Goal: Task Accomplishment & Management: Use online tool/utility

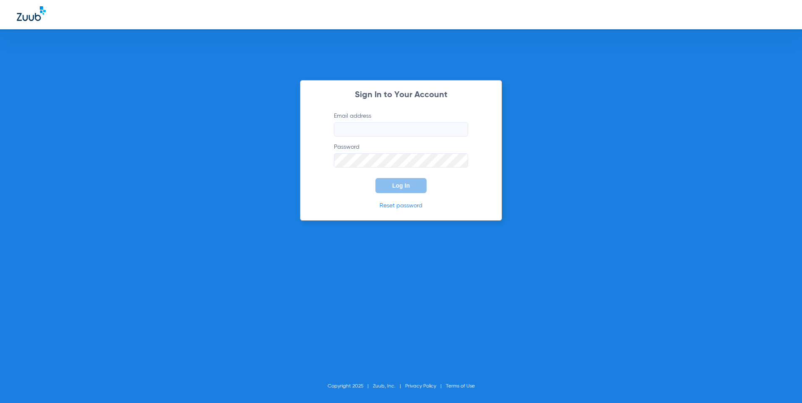
type input "[EMAIL_ADDRESS][DOMAIN_NAME]"
click at [403, 181] on button "Log In" at bounding box center [400, 185] width 51 height 15
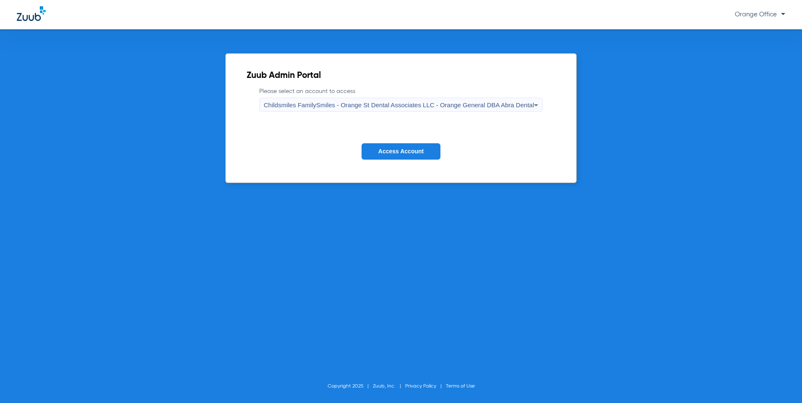
click at [404, 141] on form "Please select an account to access Childsmiles FamilySmiles - Orange St Dental …" at bounding box center [401, 129] width 309 height 85
click at [402, 156] on button "Access Account" at bounding box center [400, 151] width 79 height 16
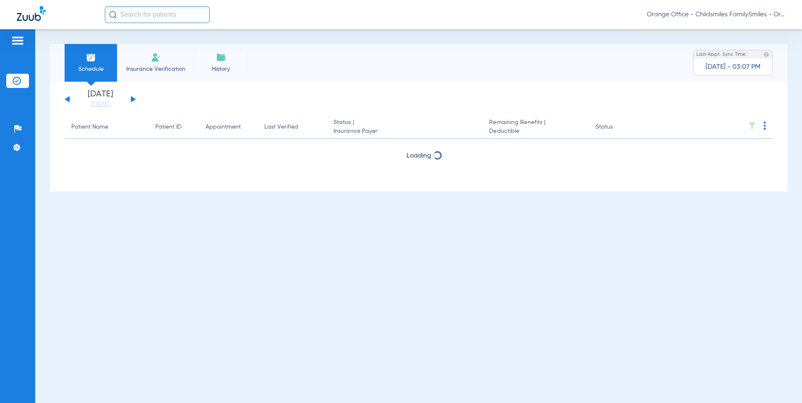
click at [164, 13] on input "text" at bounding box center [157, 14] width 105 height 17
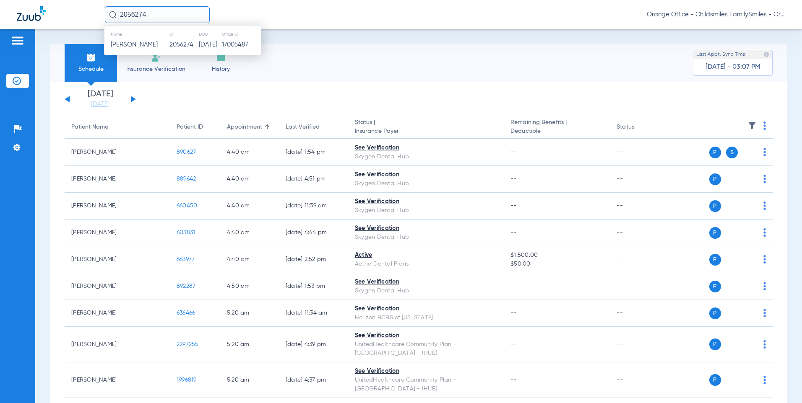
type input "2056274"
click at [173, 43] on td "2056274" at bounding box center [184, 45] width 30 height 12
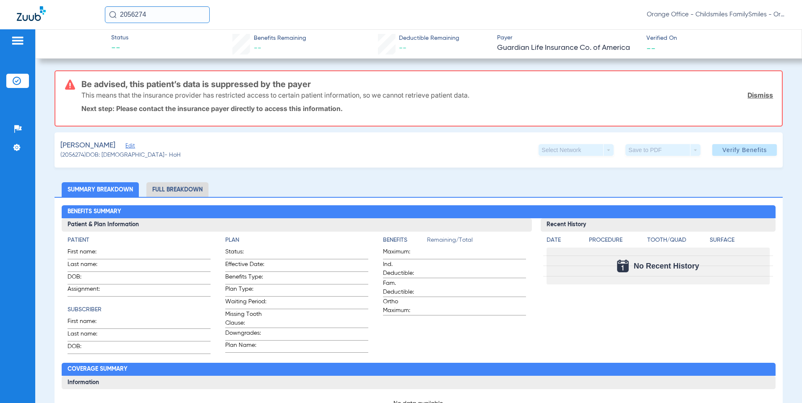
click at [133, 147] on span "Edit" at bounding box center [129, 147] width 8 height 8
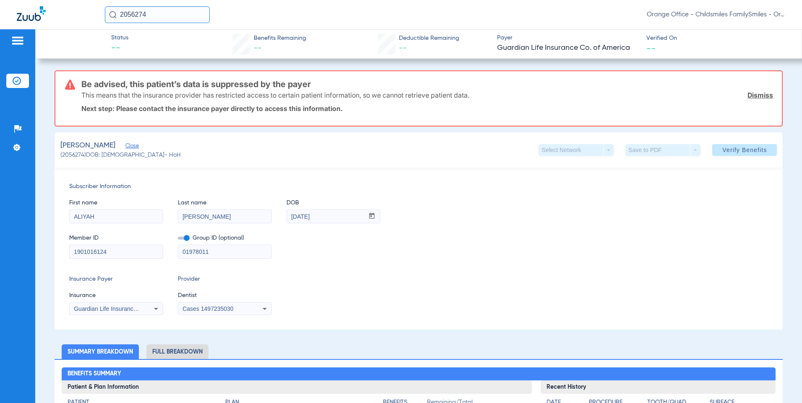
click at [201, 314] on mat-select "Cases 1497235030" at bounding box center [225, 308] width 94 height 13
click at [203, 307] on span "Cases 1497235030" at bounding box center [207, 309] width 51 height 7
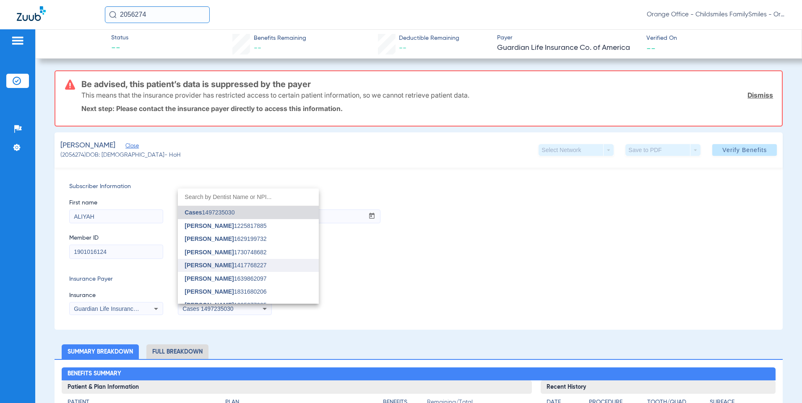
scroll to position [42, 0]
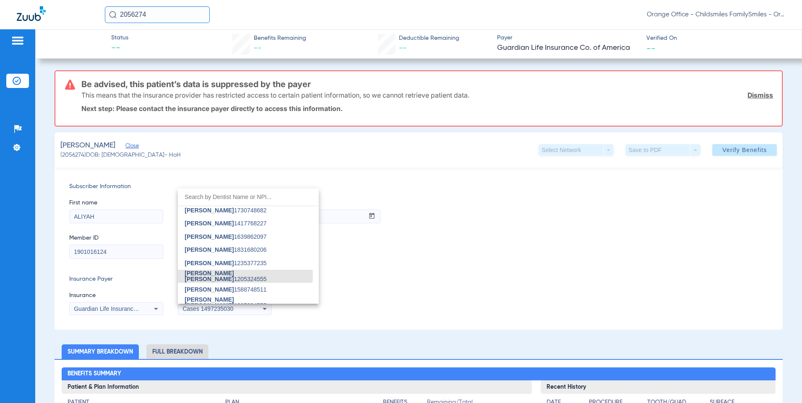
click at [241, 274] on span "[PERSON_NAME] [PERSON_NAME] 1205324555" at bounding box center [247, 276] width 127 height 12
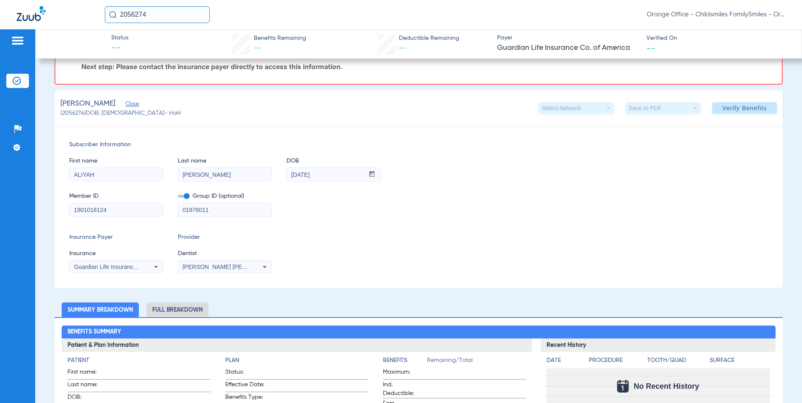
click at [115, 267] on span "Guardian Life Insurance Co. Of America" at bounding box center [126, 267] width 104 height 7
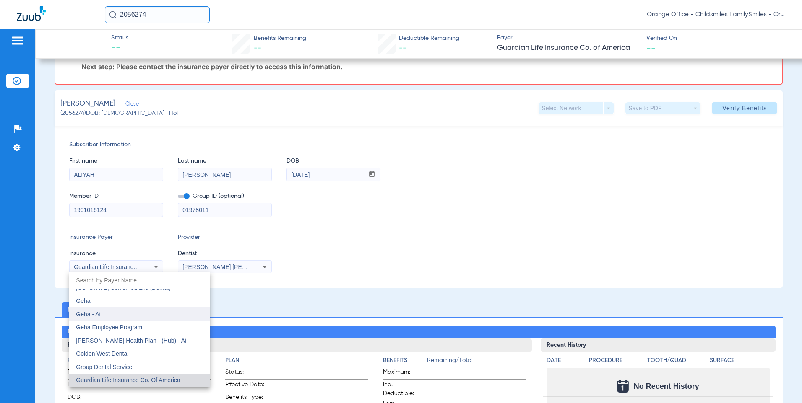
scroll to position [2784, 0]
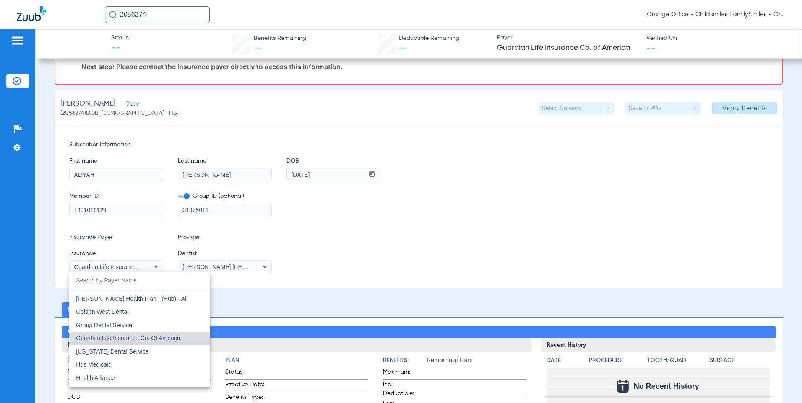
click at [137, 337] on span "Guardian Life Insurance Co. Of America" at bounding box center [128, 338] width 104 height 7
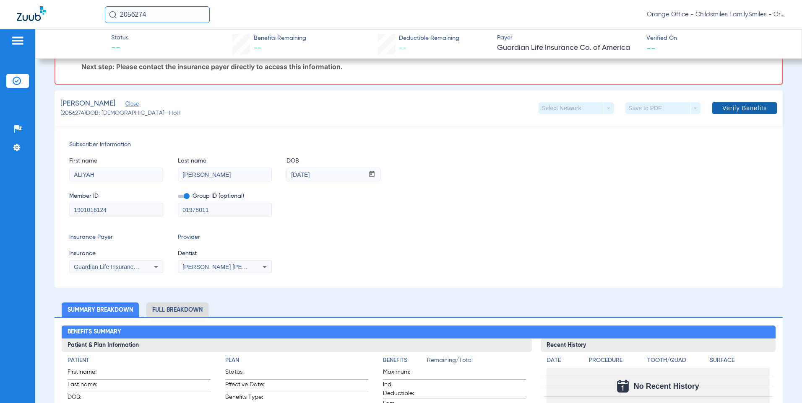
click at [715, 108] on span at bounding box center [744, 108] width 65 height 20
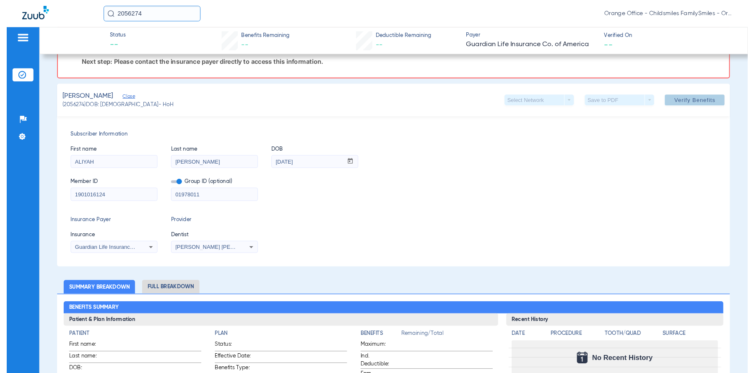
scroll to position [0, 0]
